Goal: Information Seeking & Learning: Compare options

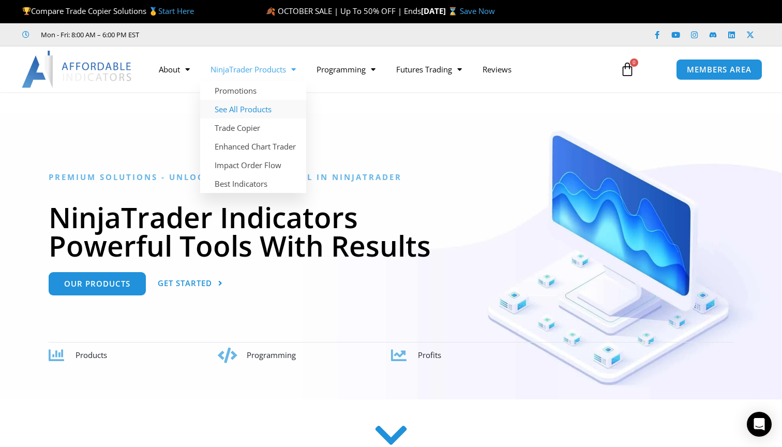
click at [248, 107] on link "See All Products" at bounding box center [253, 109] width 106 height 19
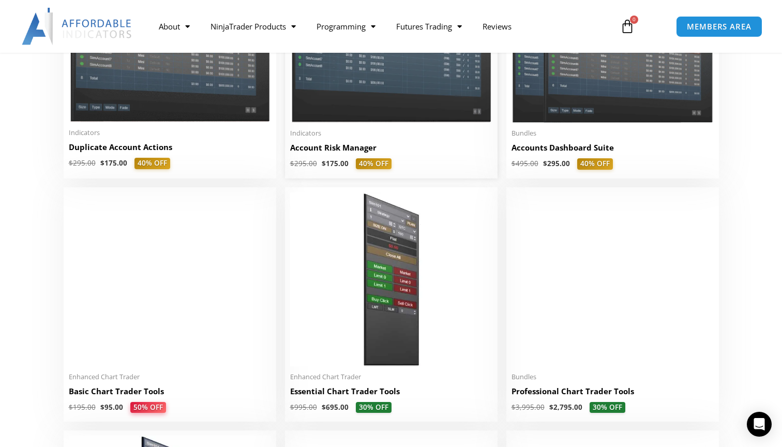
scroll to position [338, 0]
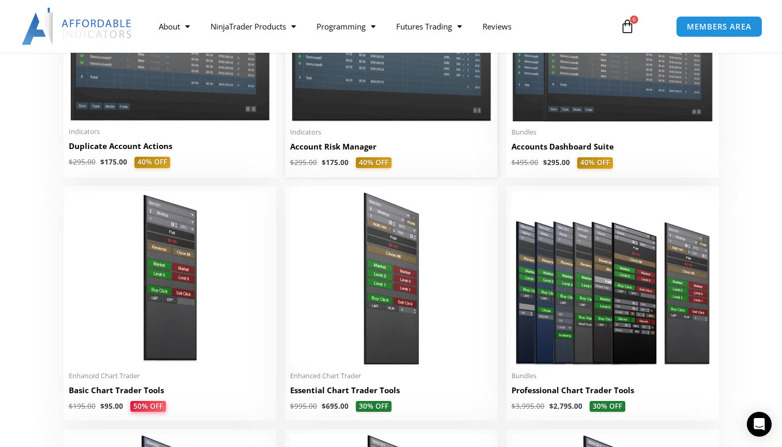
click at [336, 152] on h2 "Account Risk Manager" at bounding box center [391, 146] width 202 height 11
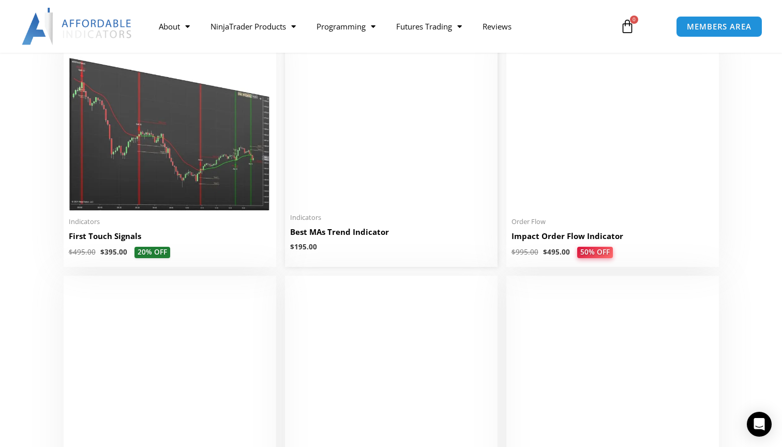
scroll to position [1707, 0]
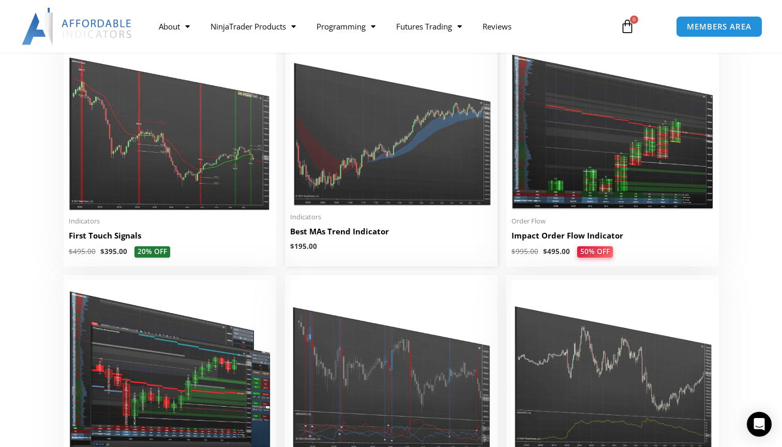
click at [336, 151] on img at bounding box center [391, 122] width 202 height 170
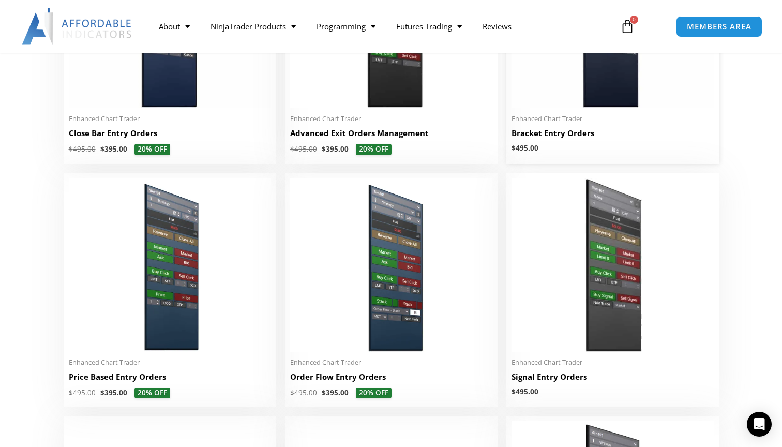
scroll to position [844, 0]
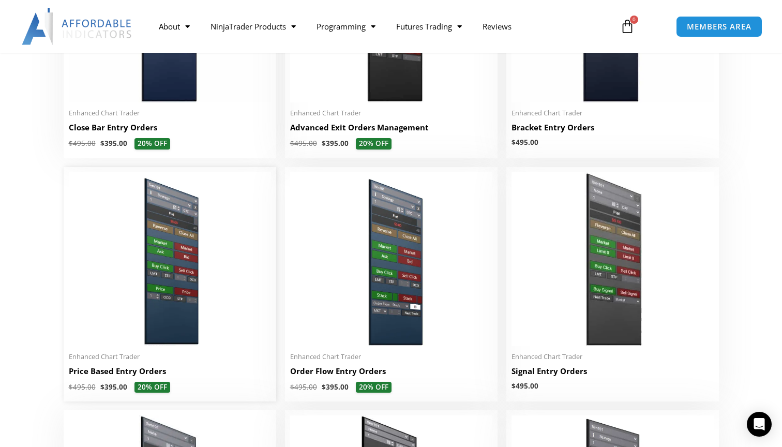
click at [111, 370] on h2 "Price Based Entry Orders" at bounding box center [170, 371] width 202 height 11
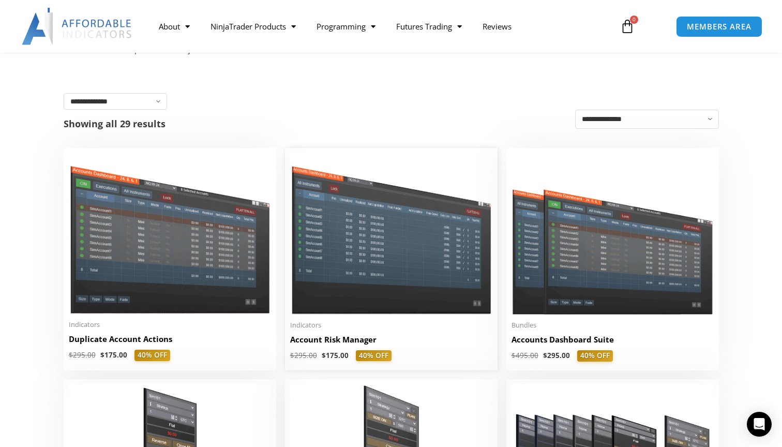
scroll to position [145, 0]
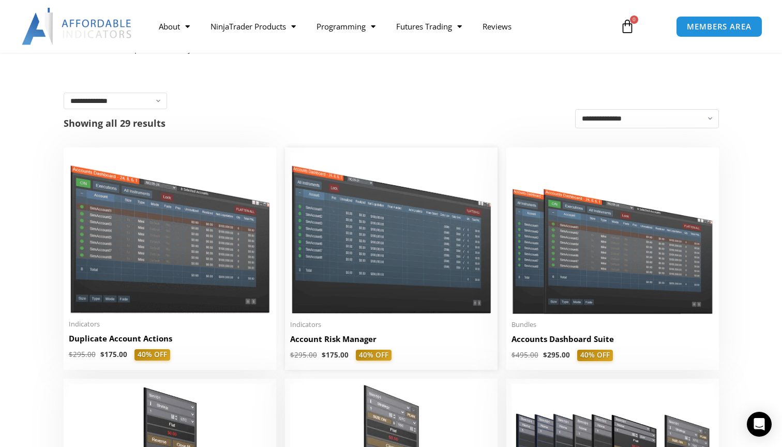
click at [400, 243] on img at bounding box center [391, 233] width 202 height 161
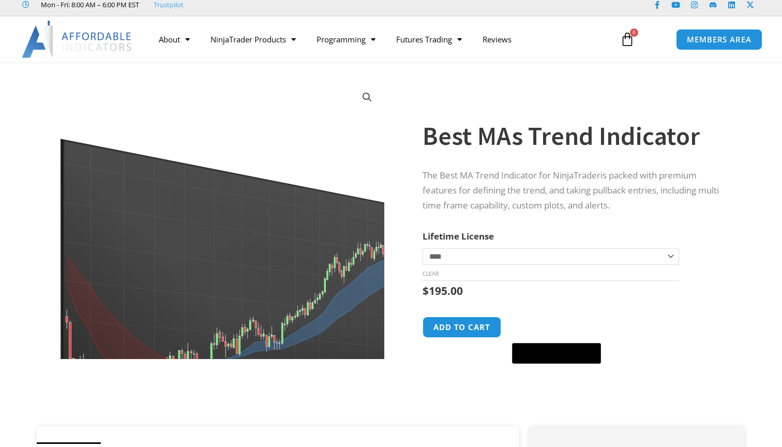
scroll to position [30, 0]
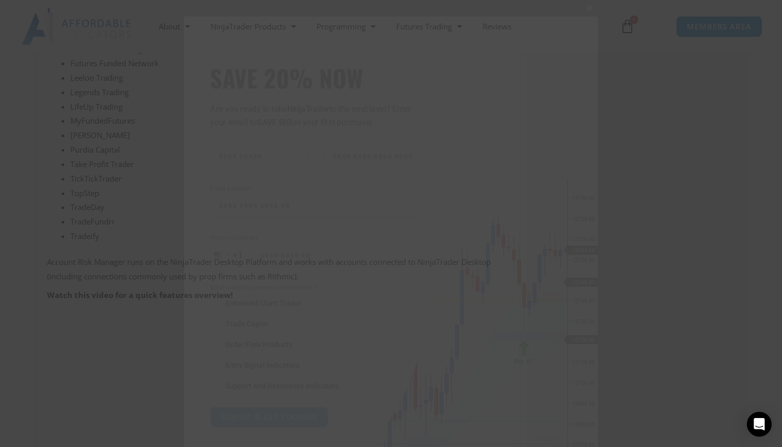
click at [587, 8] on span "SAVE 20% NOW popup" at bounding box center [589, 8] width 17 height 6
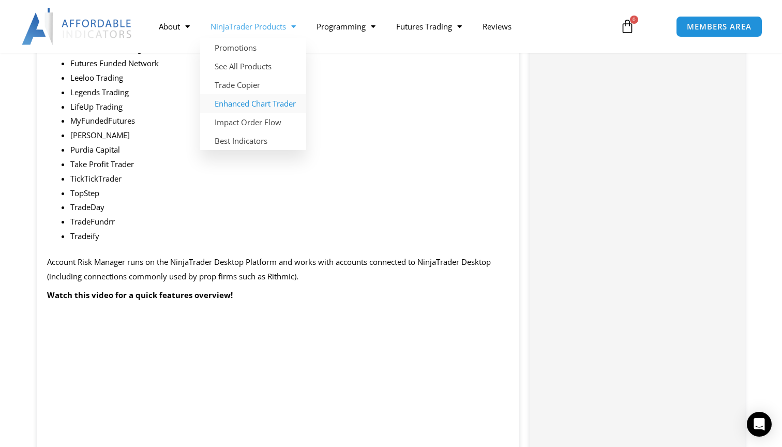
click at [286, 109] on link "Enhanced Chart Trader" at bounding box center [253, 103] width 106 height 19
